Goal: Task Accomplishment & Management: Use online tool/utility

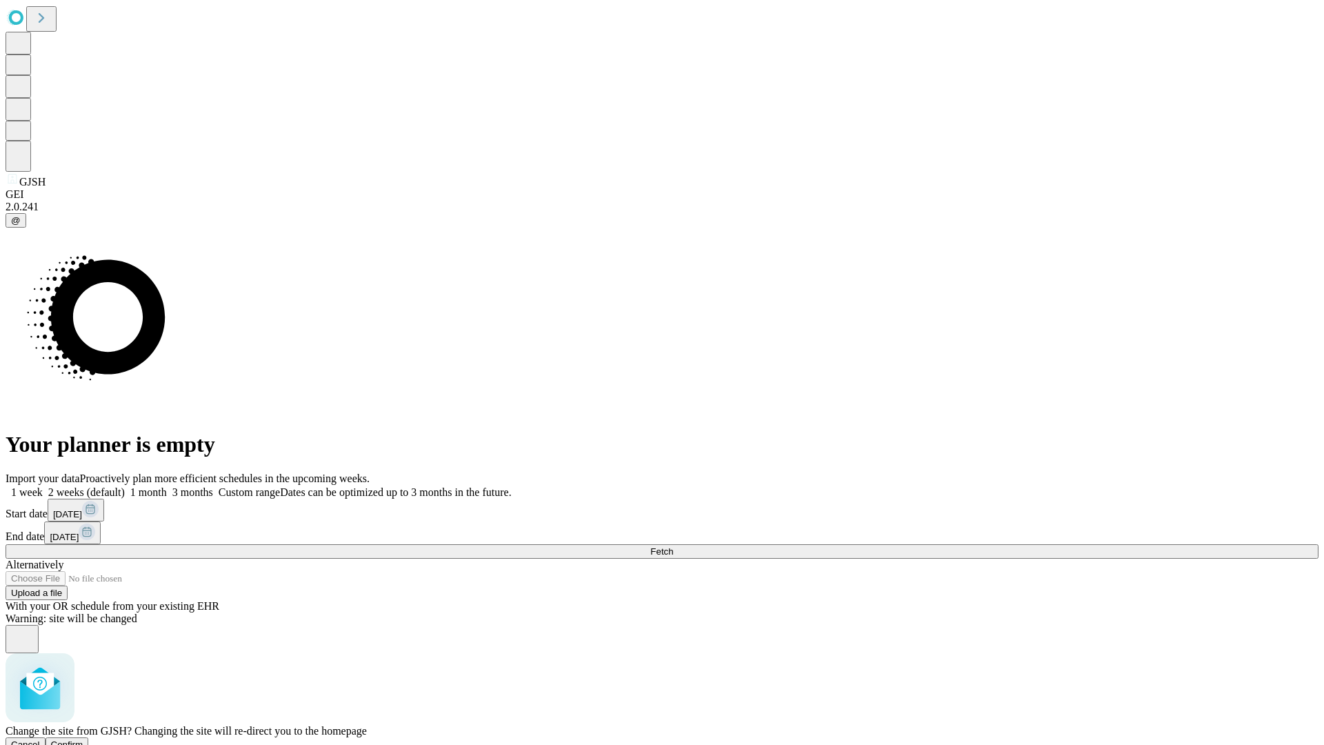
click at [83, 739] on span "Confirm" at bounding box center [67, 744] width 32 height 10
click at [43, 486] on label "1 week" at bounding box center [24, 492] width 37 height 12
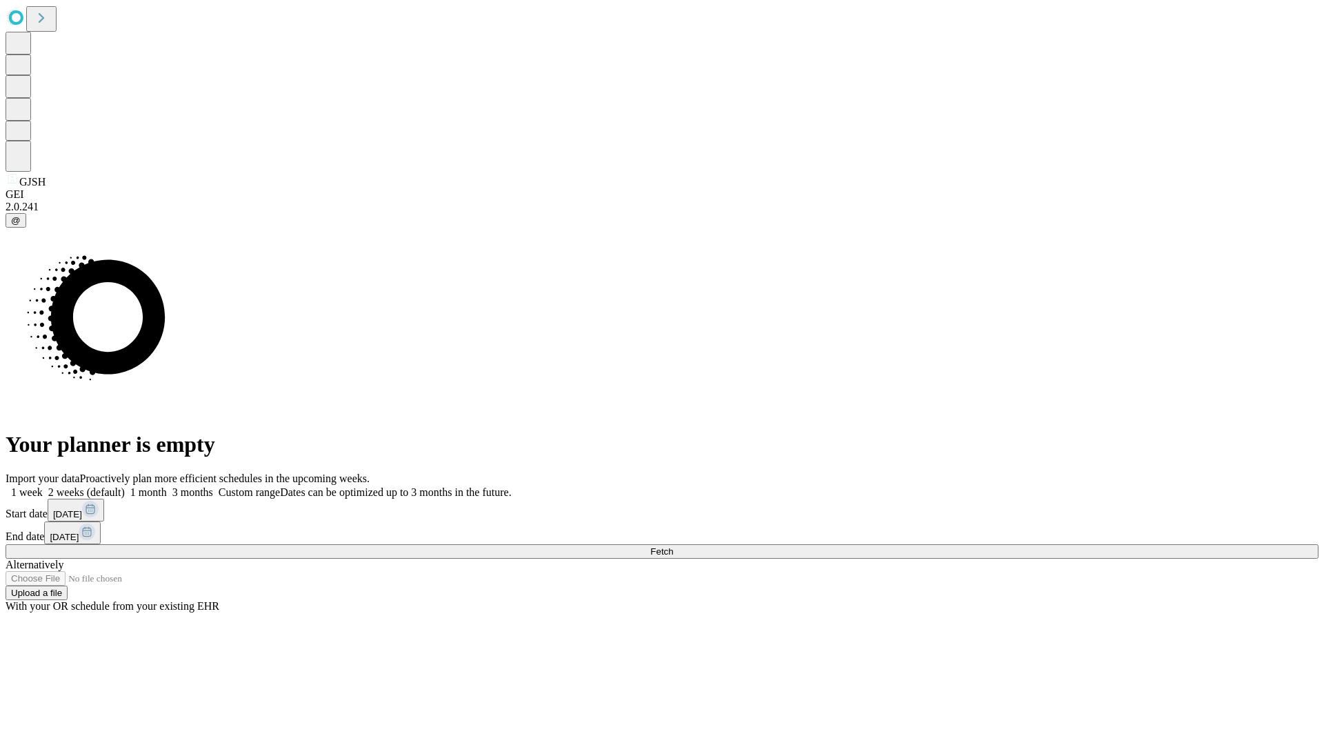
click at [673, 546] on span "Fetch" at bounding box center [661, 551] width 23 height 10
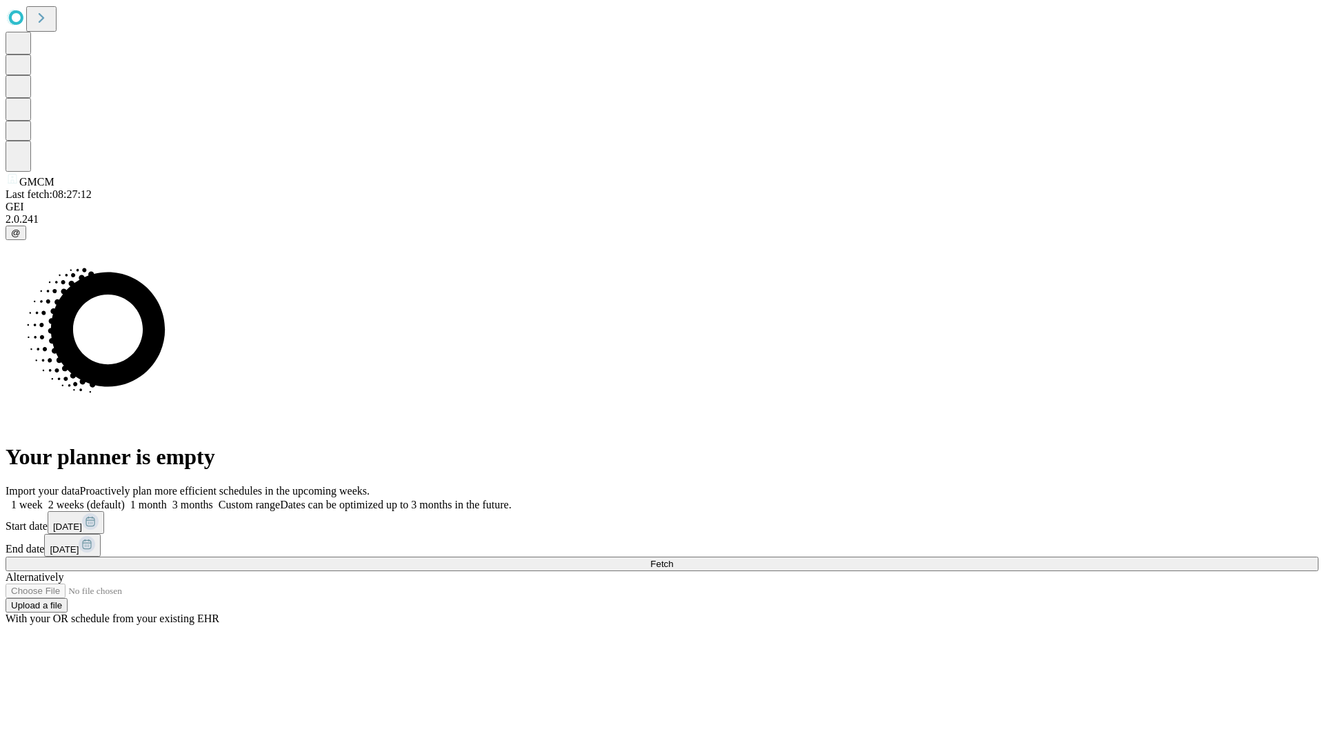
click at [43, 498] on label "1 week" at bounding box center [24, 504] width 37 height 12
click at [673, 558] on span "Fetch" at bounding box center [661, 563] width 23 height 10
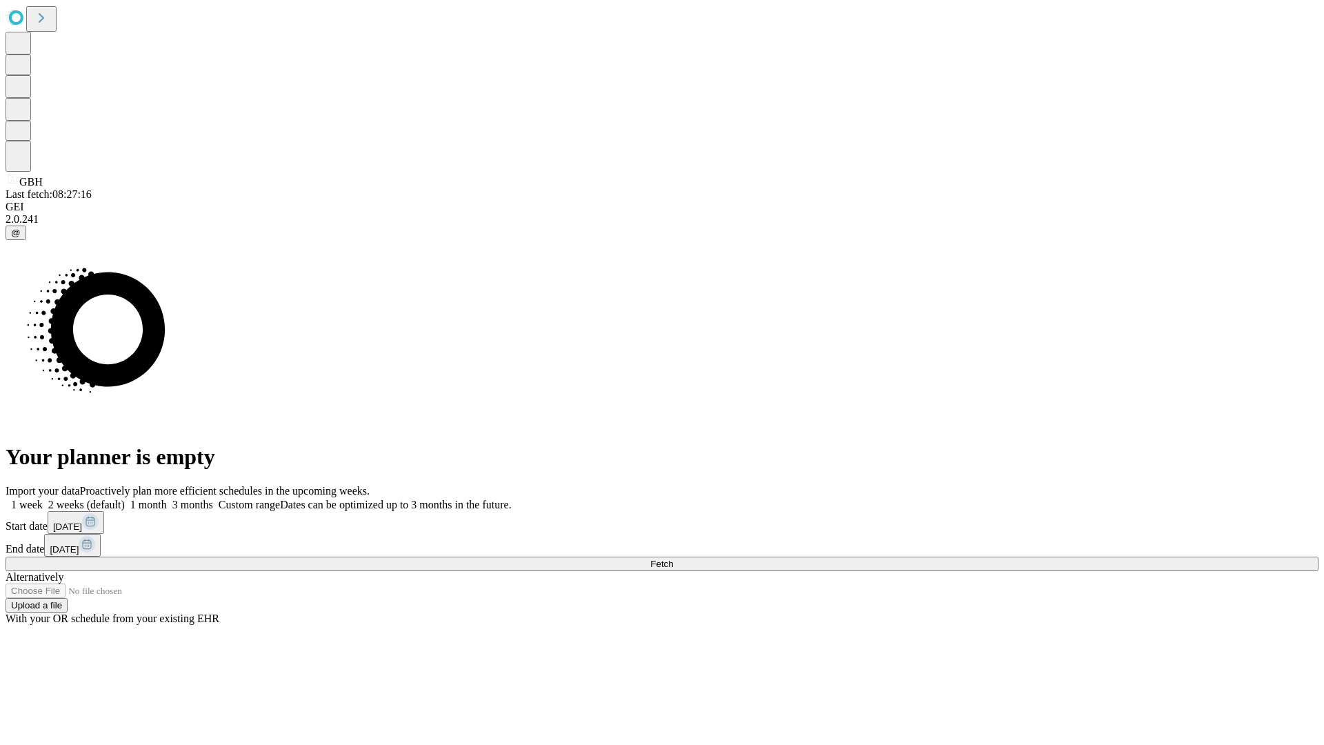
click at [43, 498] on label "1 week" at bounding box center [24, 504] width 37 height 12
click at [673, 558] on span "Fetch" at bounding box center [661, 563] width 23 height 10
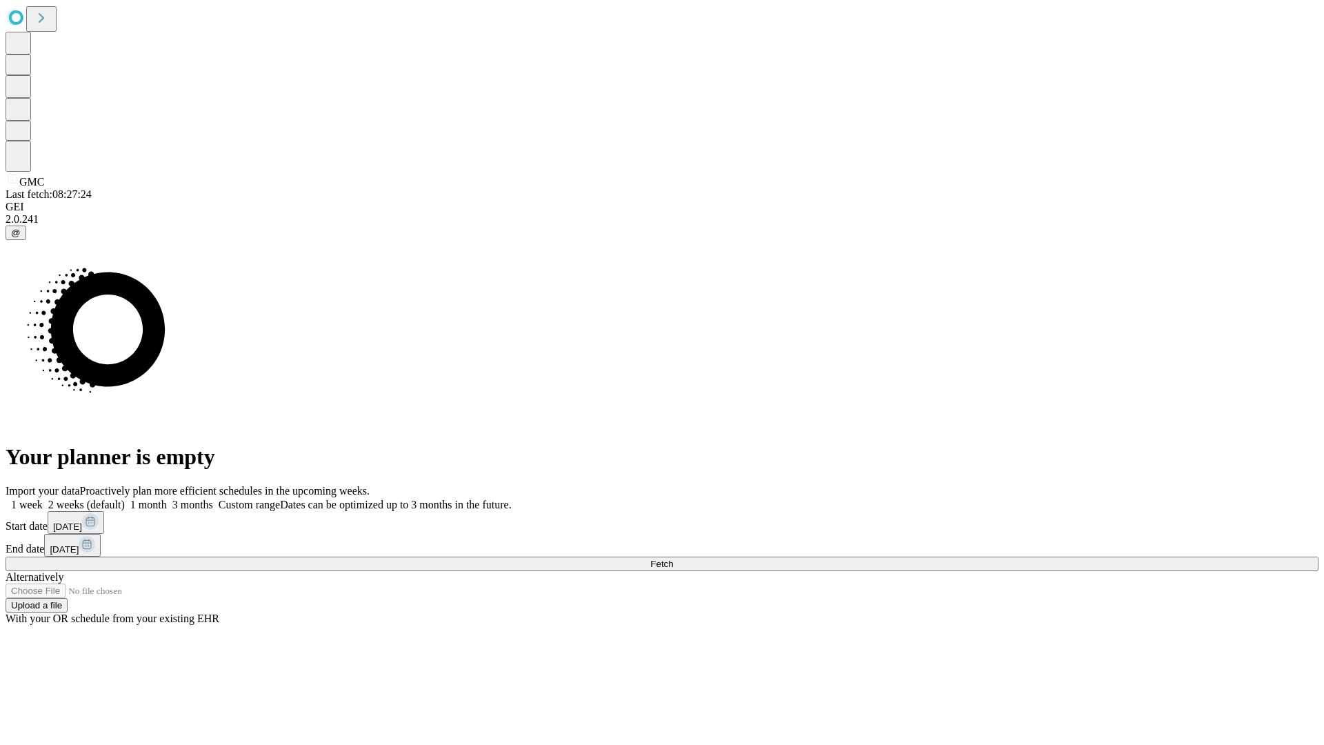
click at [43, 498] on label "1 week" at bounding box center [24, 504] width 37 height 12
click at [673, 558] on span "Fetch" at bounding box center [661, 563] width 23 height 10
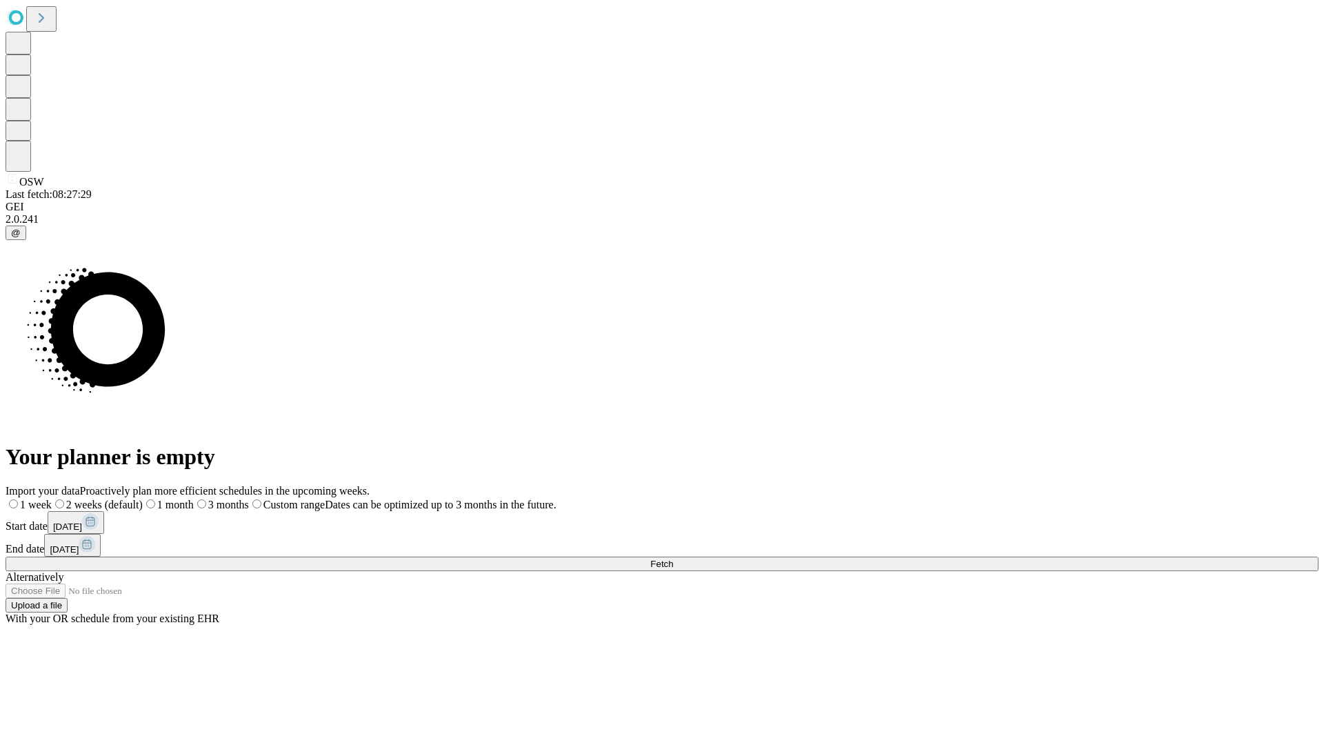
click at [52, 498] on label "1 week" at bounding box center [29, 504] width 46 height 12
click at [673, 558] on span "Fetch" at bounding box center [661, 563] width 23 height 10
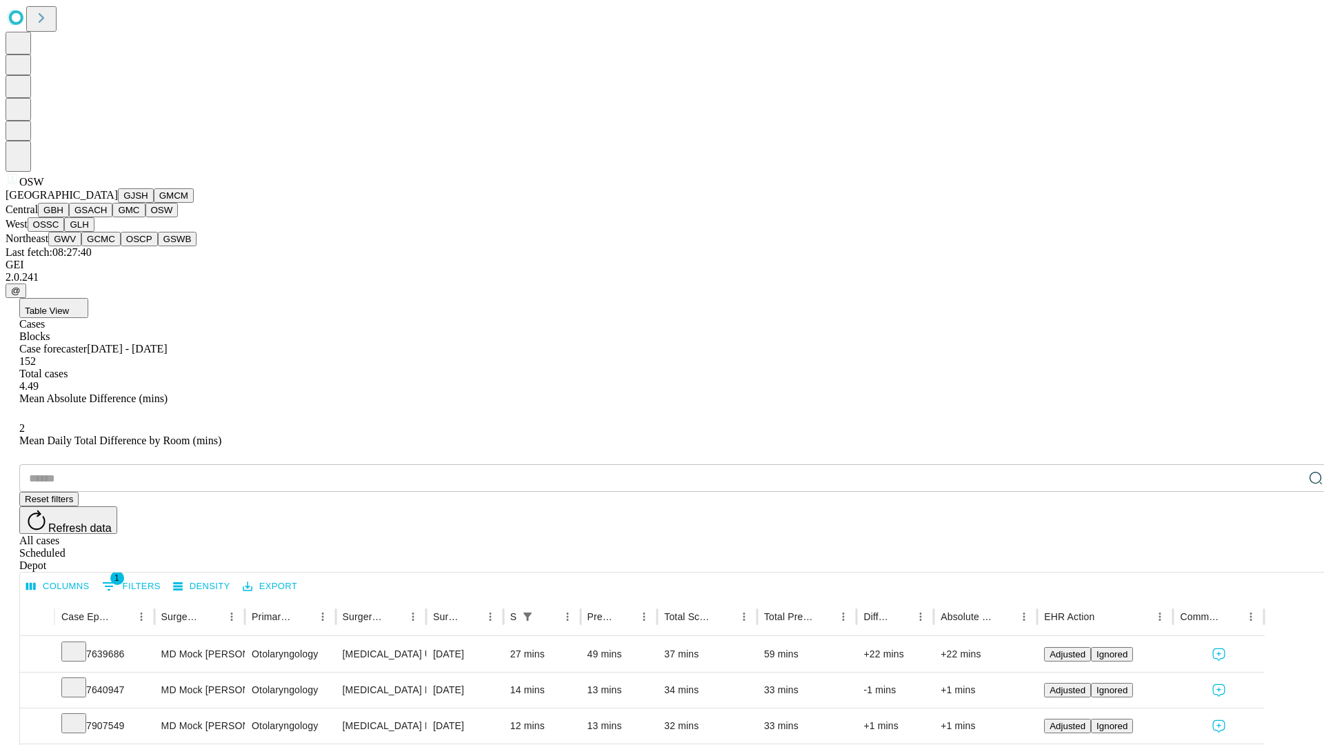
click at [65, 232] on button "OSSC" at bounding box center [46, 224] width 37 height 14
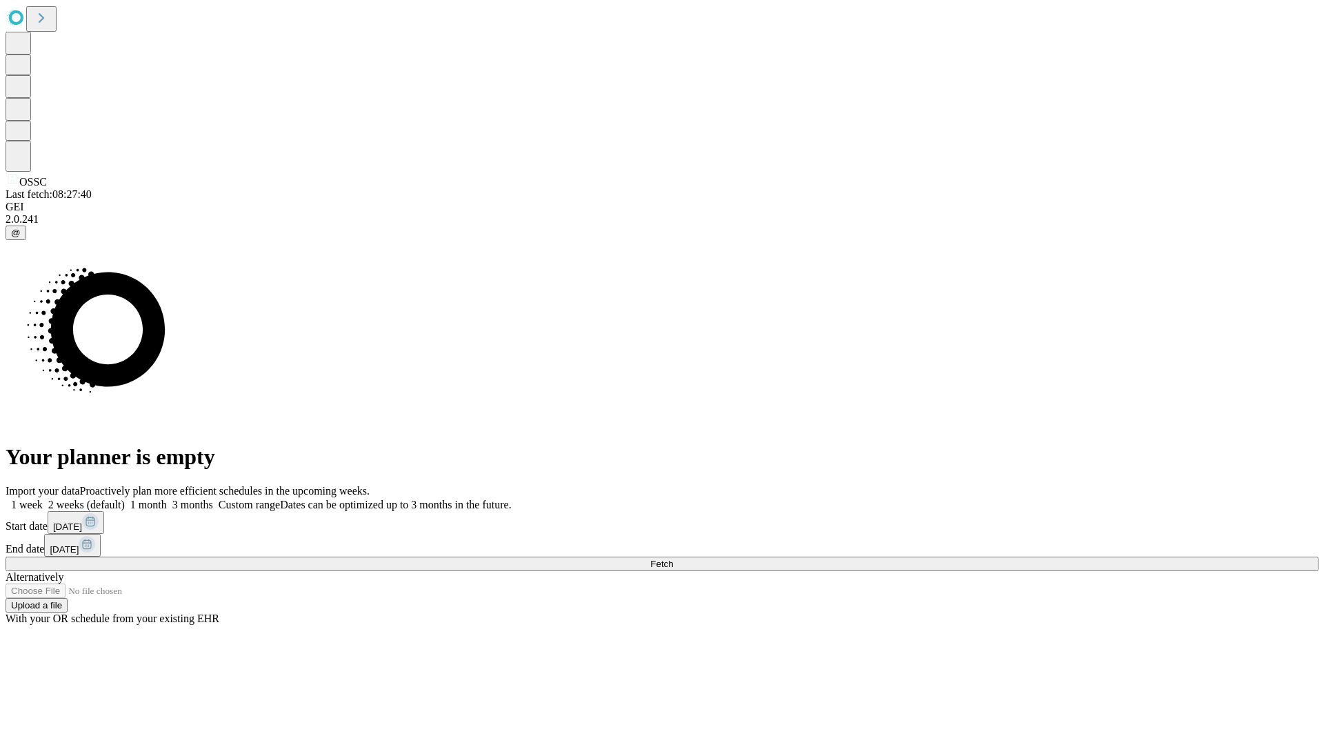
click at [43, 498] on label "1 week" at bounding box center [24, 504] width 37 height 12
click at [673, 558] on span "Fetch" at bounding box center [661, 563] width 23 height 10
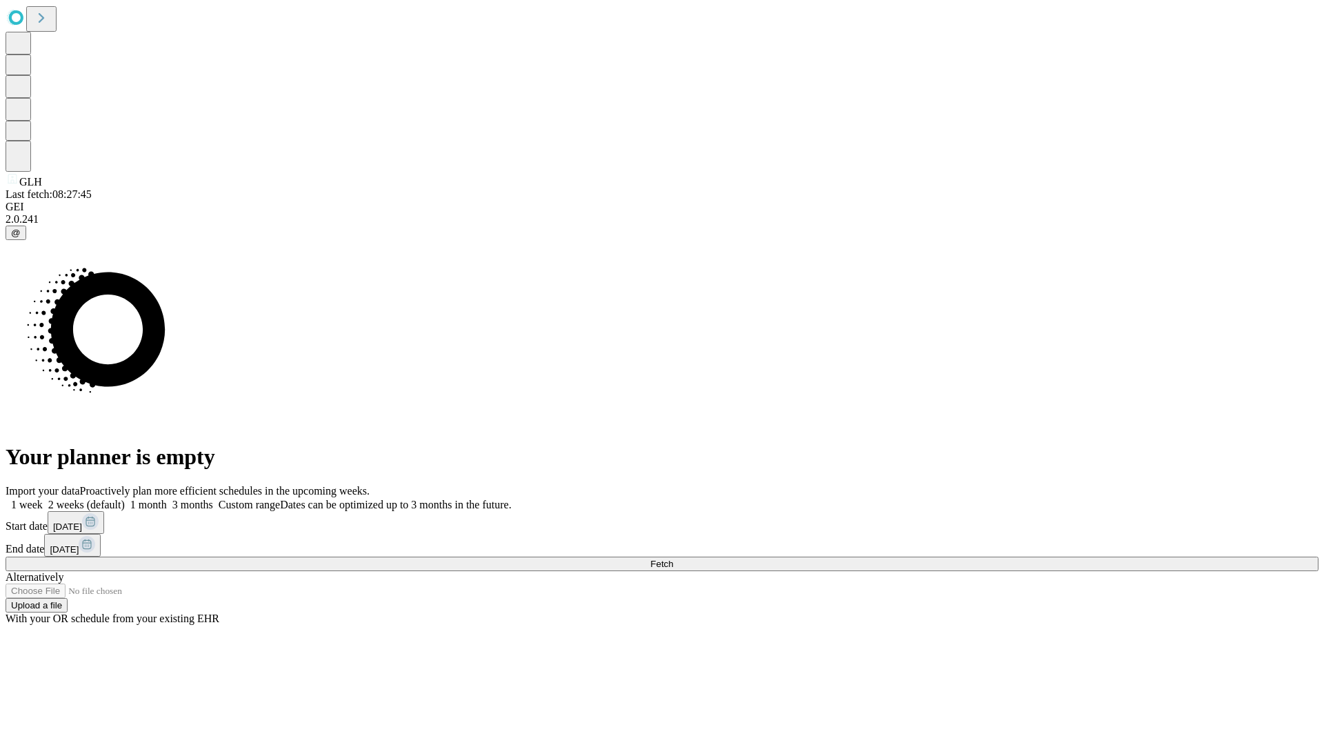
click at [43, 498] on label "1 week" at bounding box center [24, 504] width 37 height 12
click at [673, 558] on span "Fetch" at bounding box center [661, 563] width 23 height 10
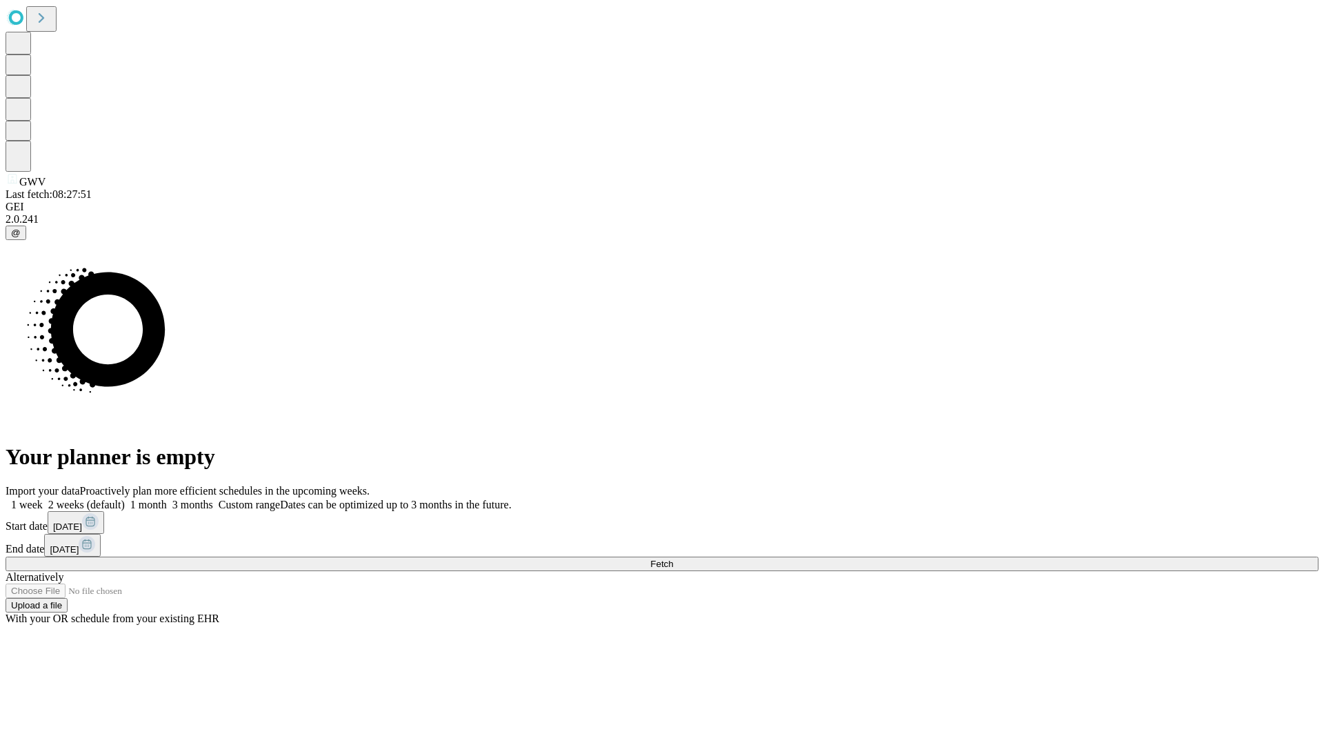
click at [43, 498] on label "1 week" at bounding box center [24, 504] width 37 height 12
click at [673, 558] on span "Fetch" at bounding box center [661, 563] width 23 height 10
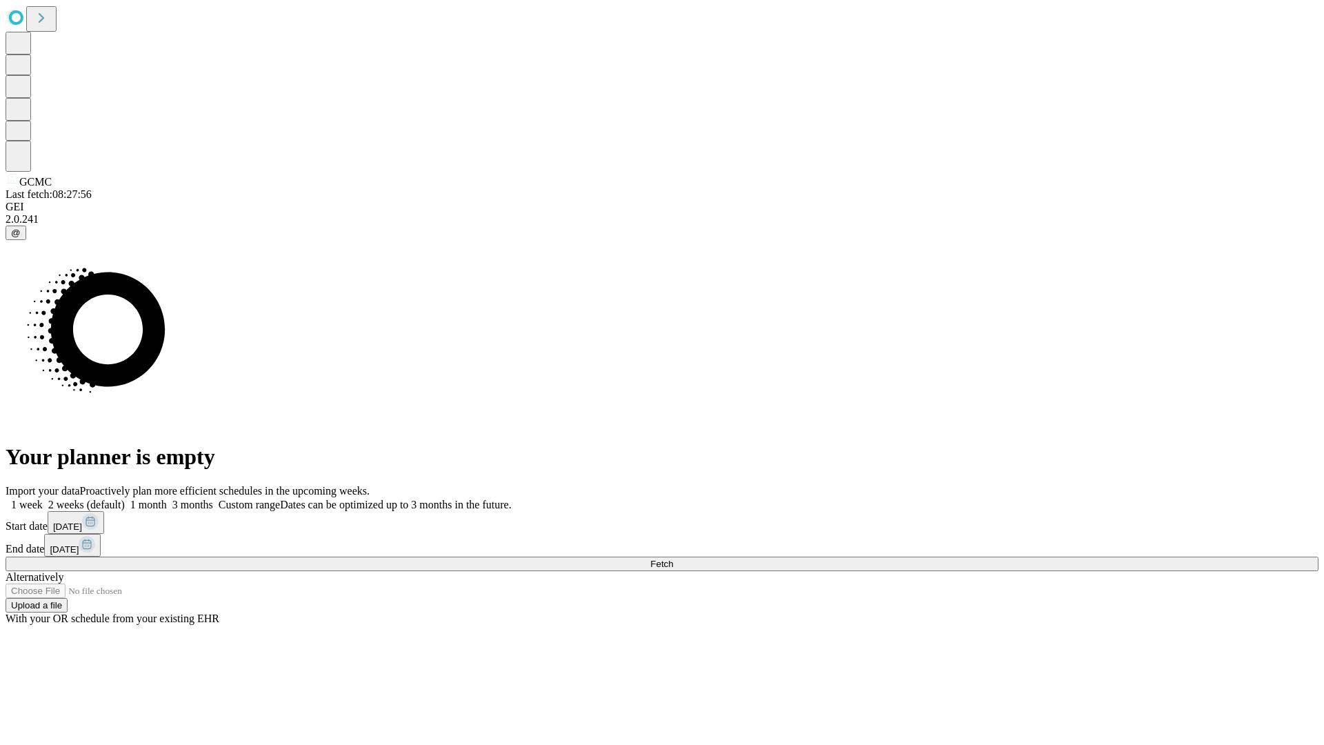
click at [43, 498] on label "1 week" at bounding box center [24, 504] width 37 height 12
click at [673, 558] on span "Fetch" at bounding box center [661, 563] width 23 height 10
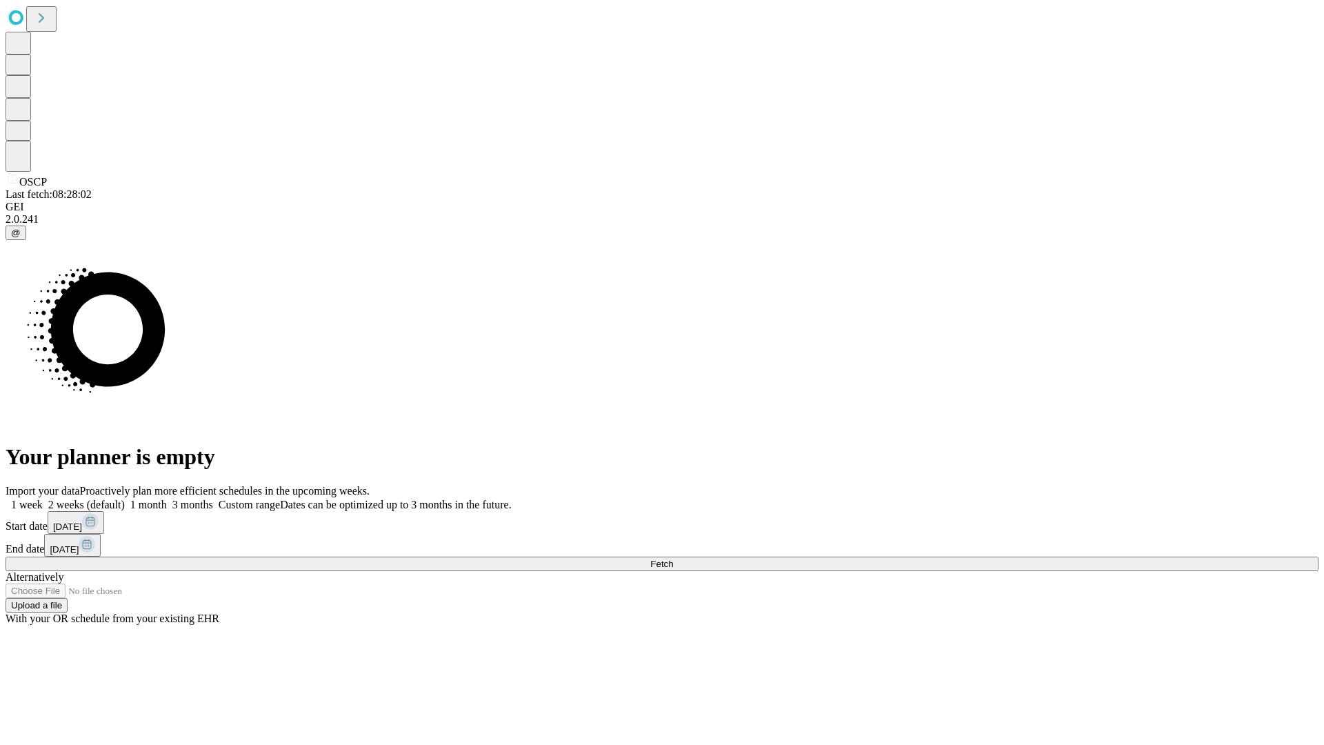
click at [43, 498] on label "1 week" at bounding box center [24, 504] width 37 height 12
click at [673, 558] on span "Fetch" at bounding box center [661, 563] width 23 height 10
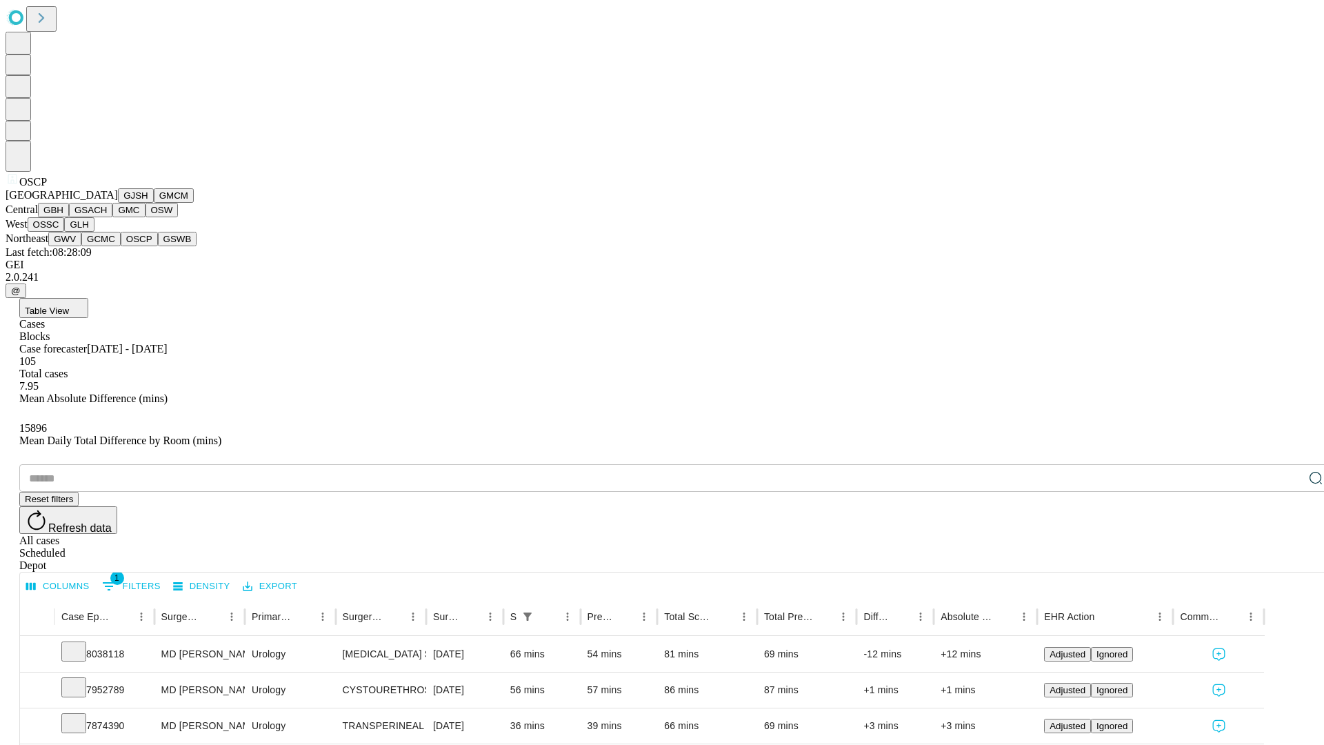
click at [158, 246] on button "GSWB" at bounding box center [177, 239] width 39 height 14
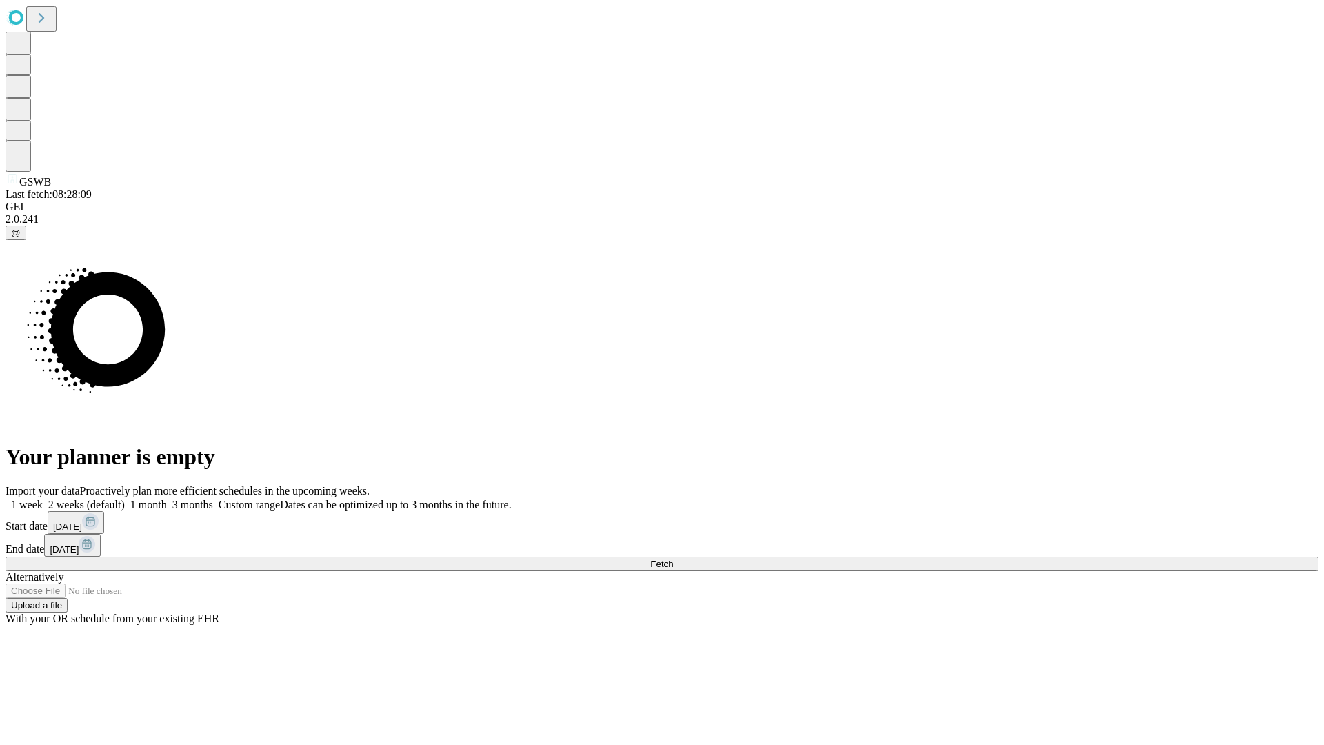
click at [673, 558] on span "Fetch" at bounding box center [661, 563] width 23 height 10
